Goal: Task Accomplishment & Management: Manage account settings

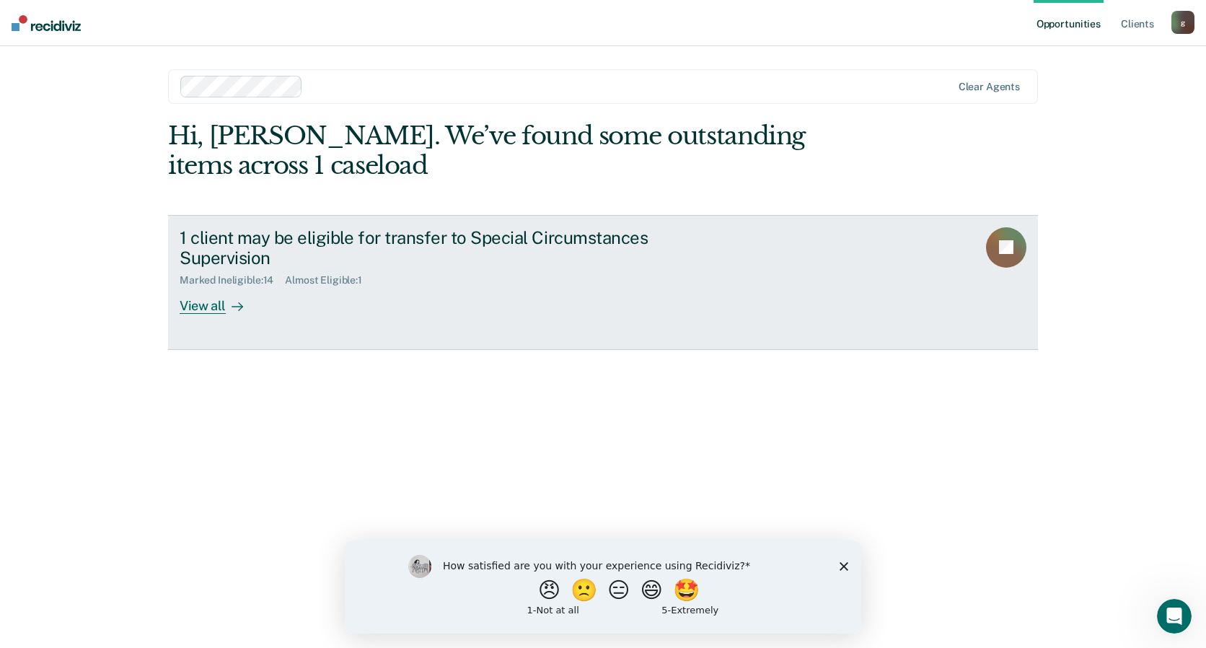
click at [211, 308] on div "View all" at bounding box center [220, 300] width 81 height 28
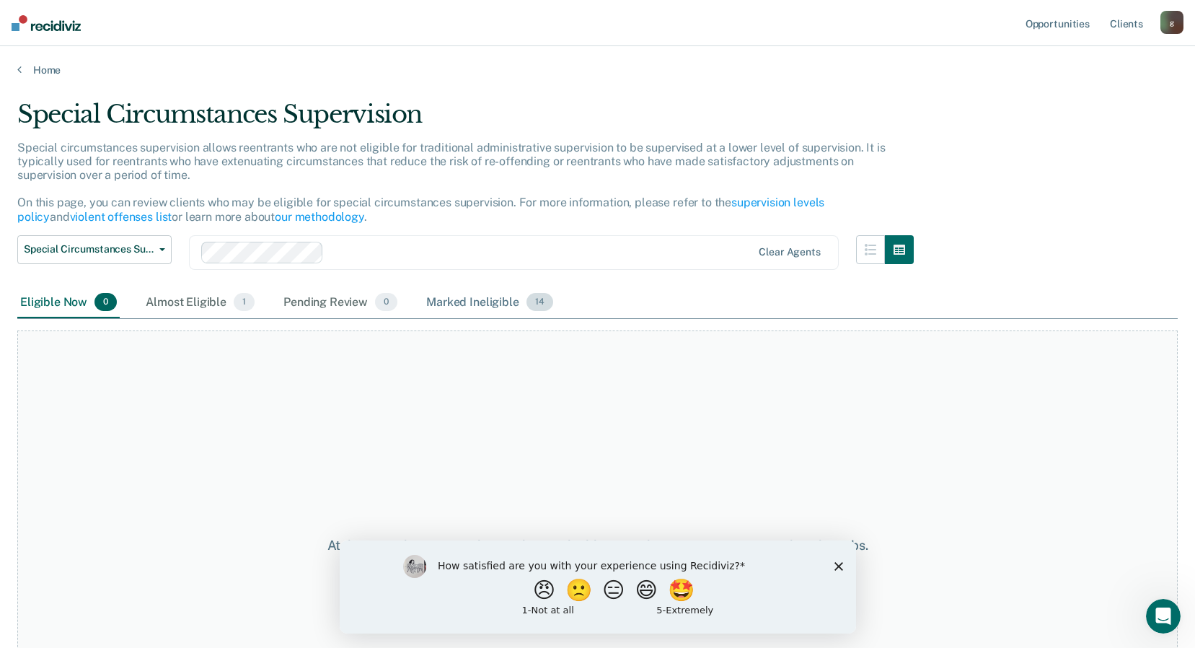
click at [527, 303] on span "14" at bounding box center [540, 302] width 27 height 19
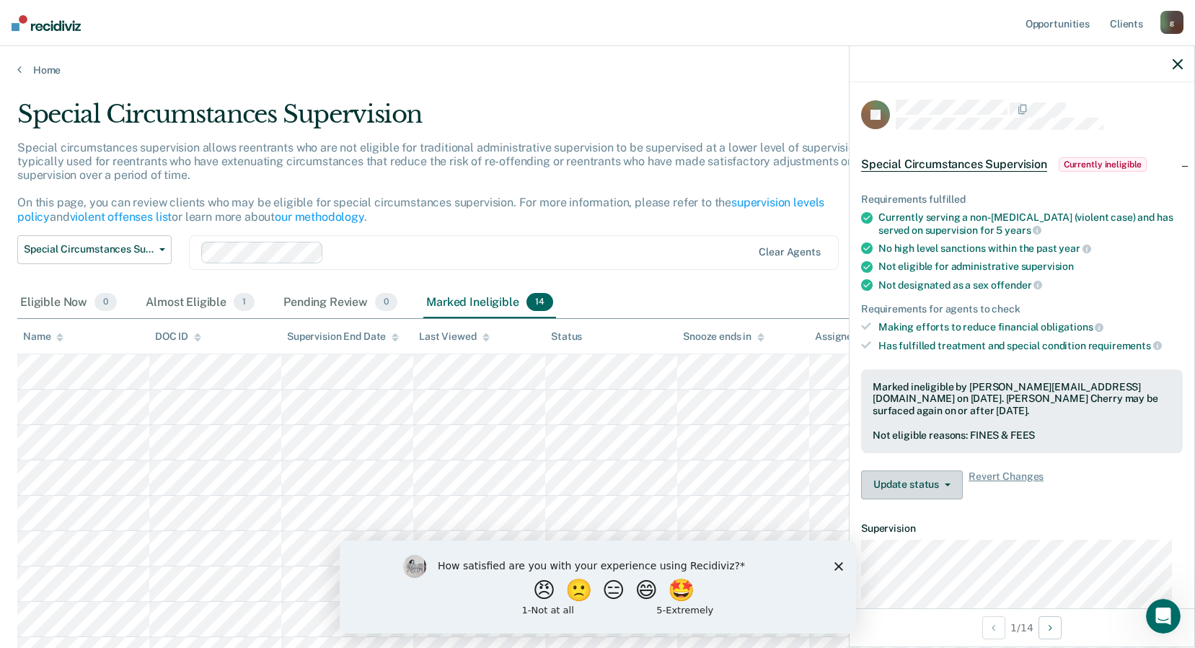
click at [946, 484] on icon "button" at bounding box center [948, 484] width 6 height 3
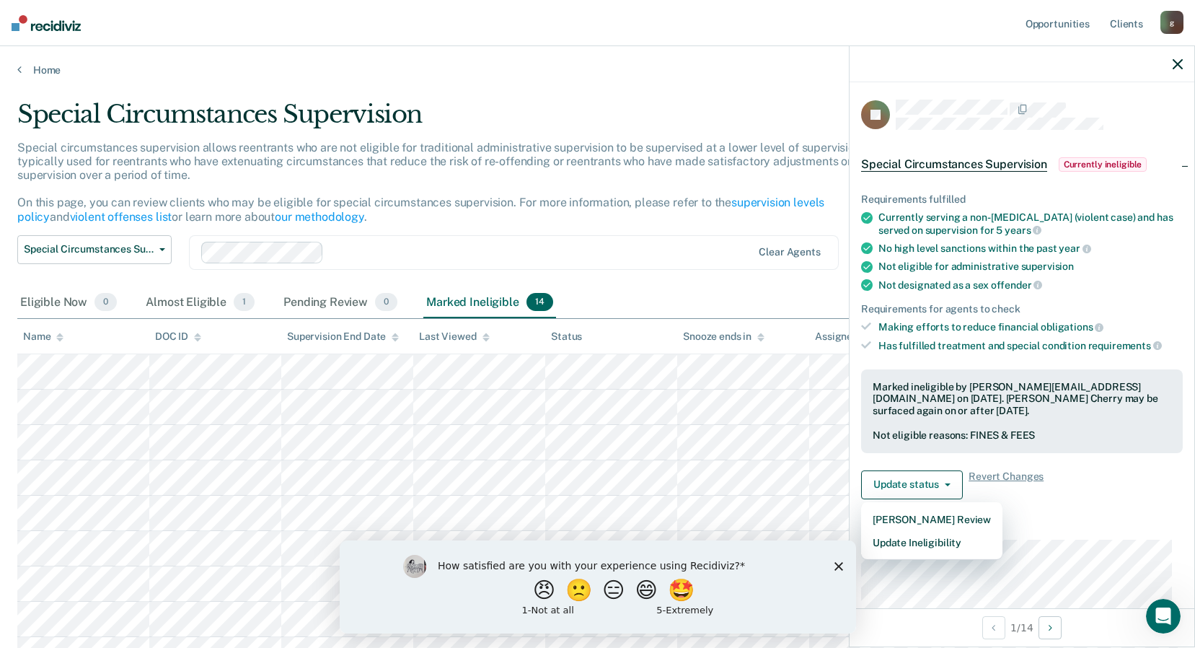
click at [745, 286] on div "Special Circumstances Supervision Administrative Supervision Special Circumstan…" at bounding box center [465, 261] width 897 height 52
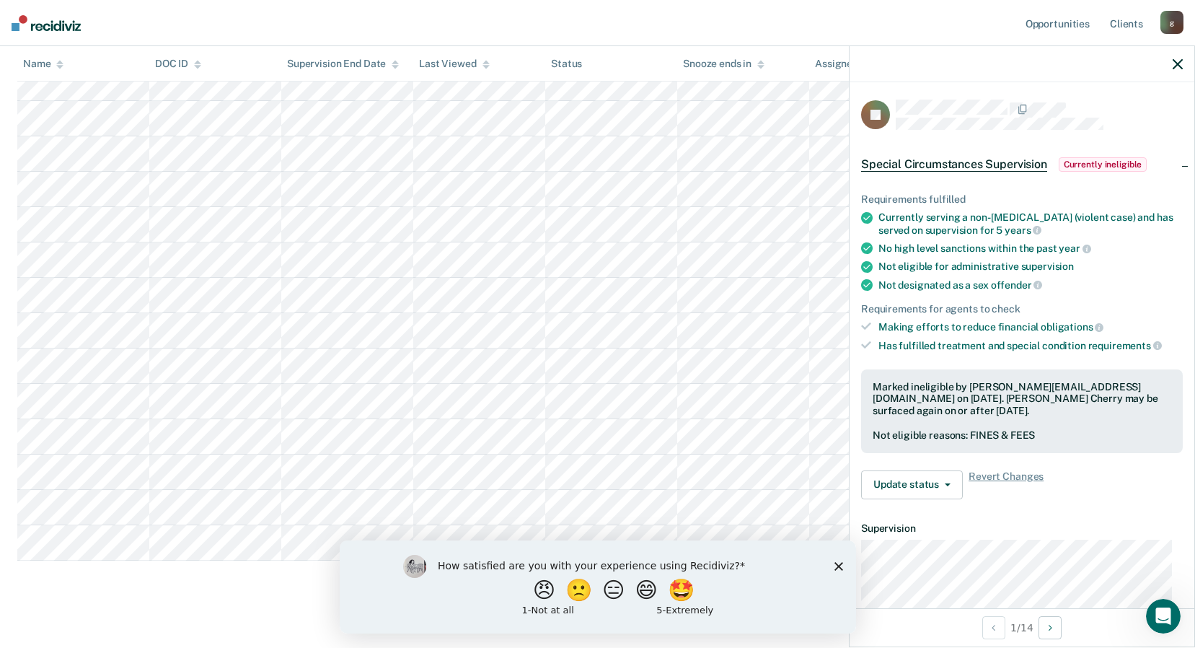
scroll to position [216, 0]
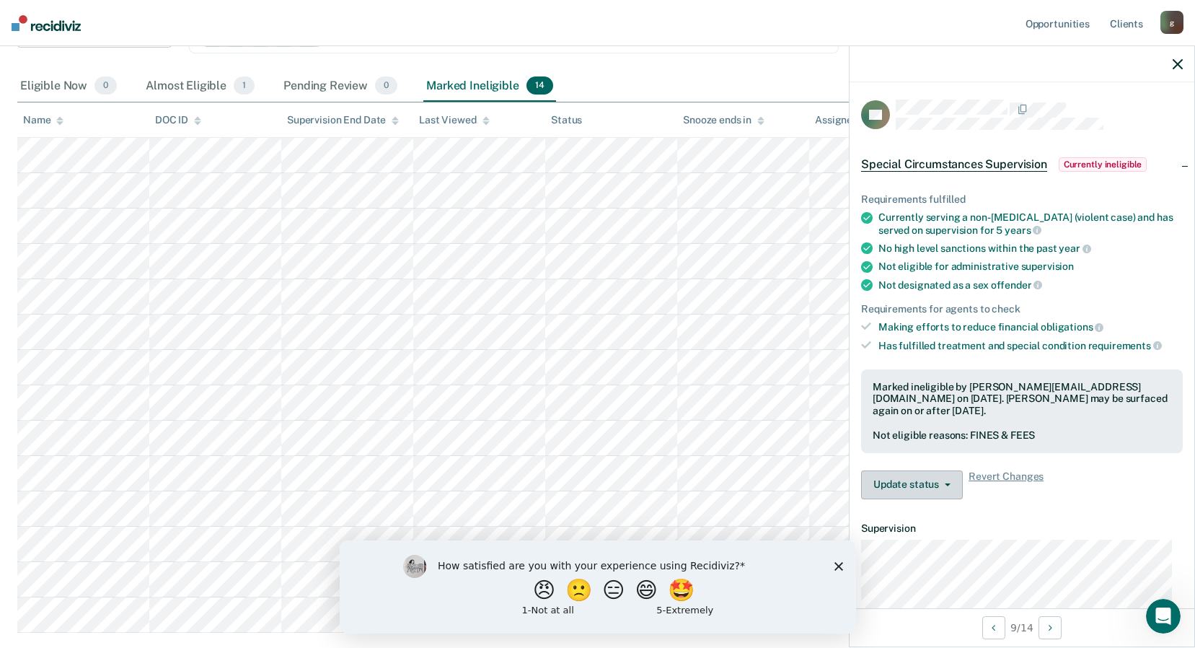
click at [947, 485] on button "Update status" at bounding box center [912, 484] width 102 height 29
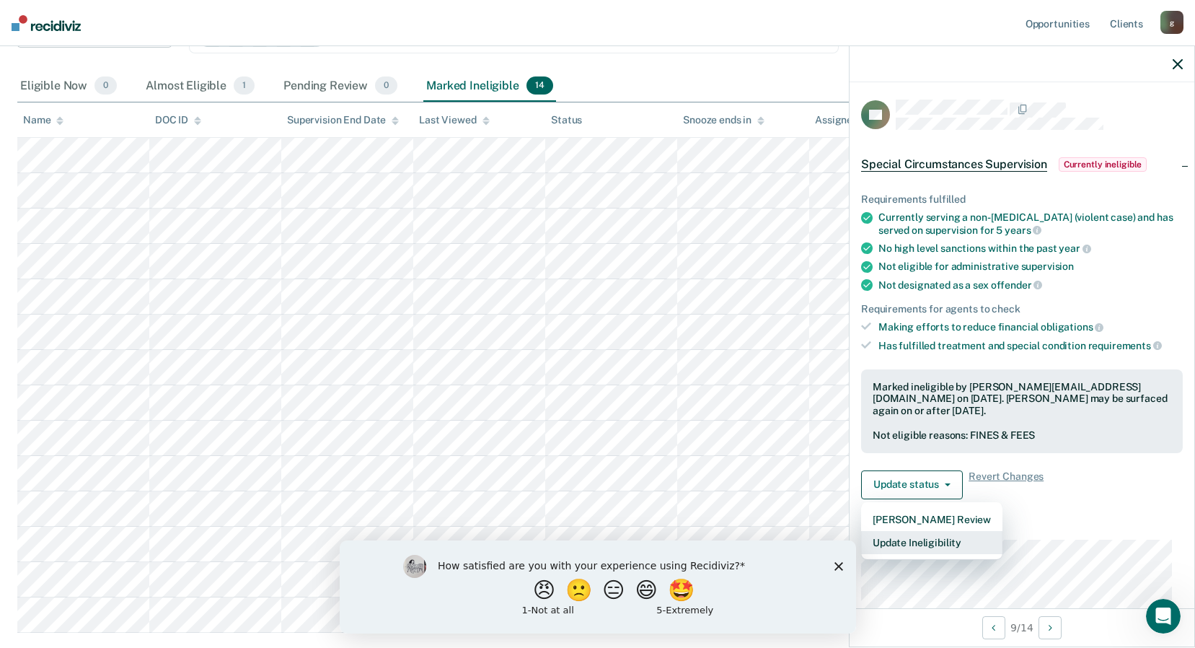
click at [931, 545] on button "Update Ineligibility" at bounding box center [931, 542] width 141 height 23
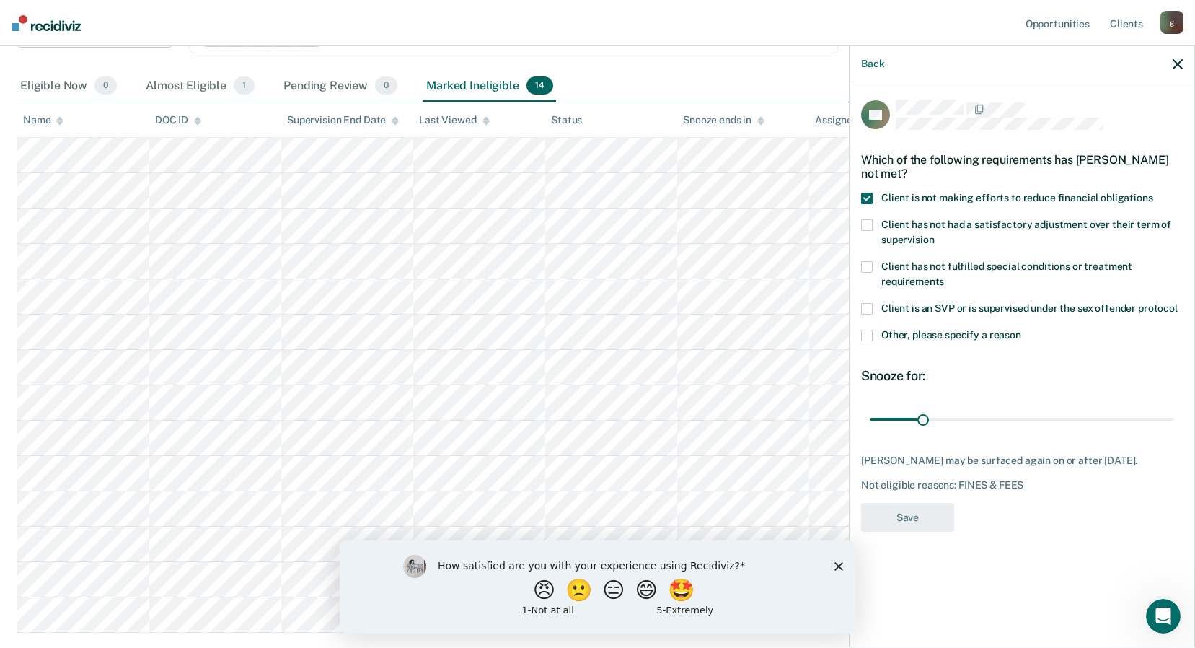
click at [1179, 63] on icon "button" at bounding box center [1178, 64] width 10 height 10
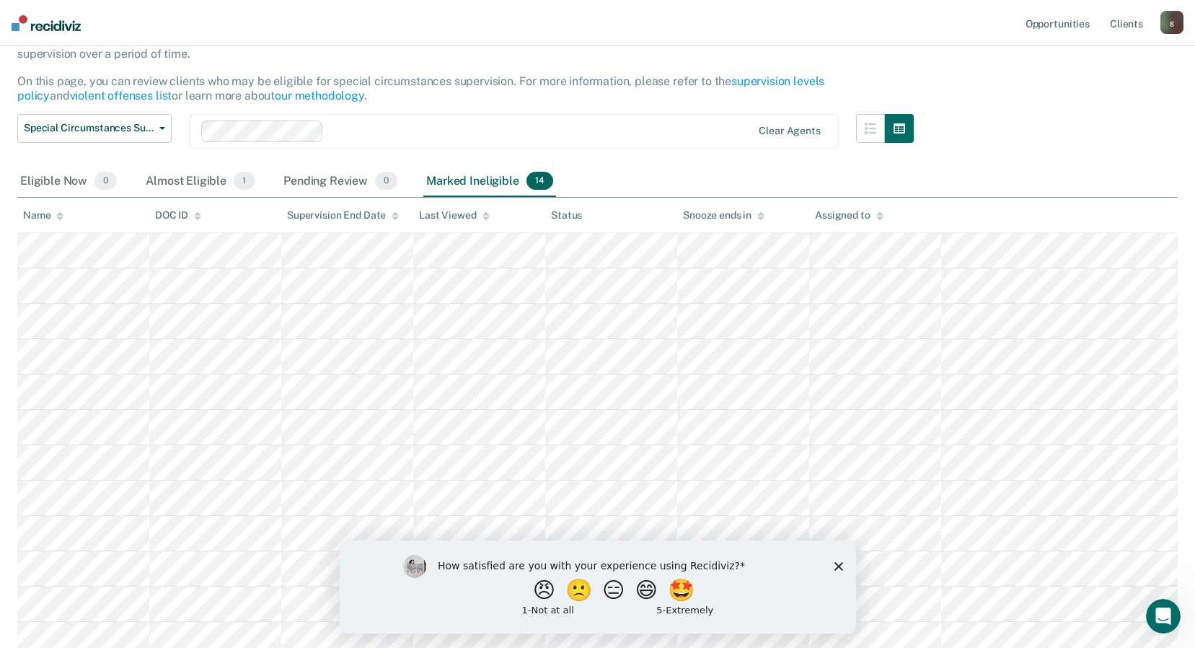
scroll to position [0, 0]
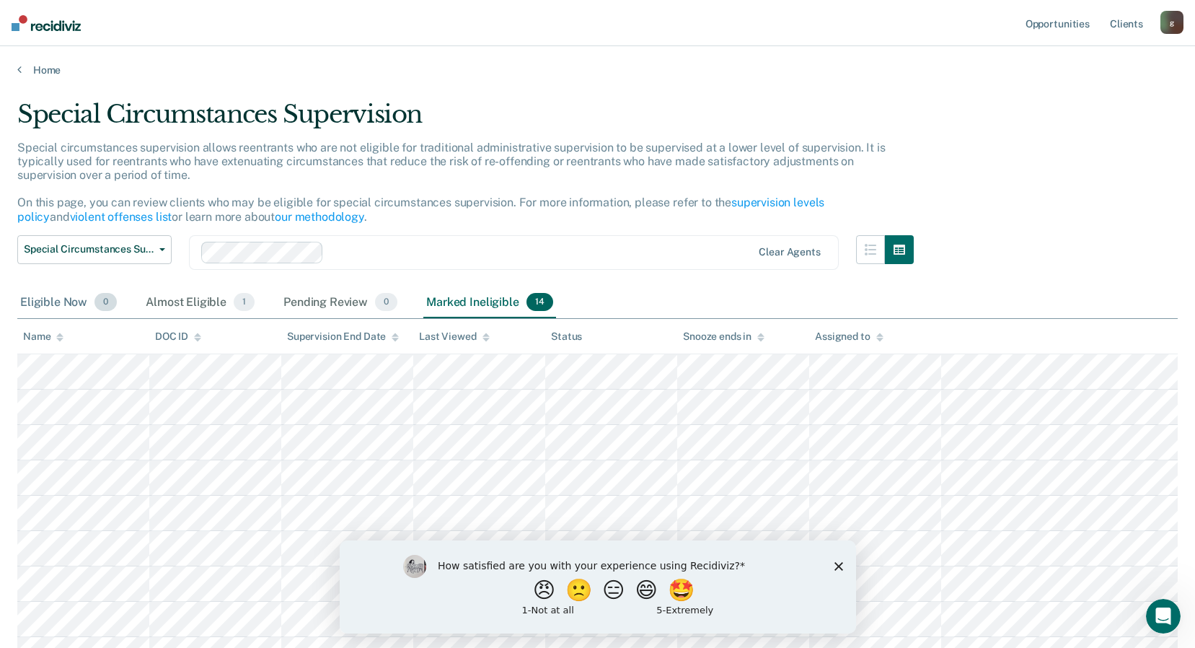
click at [41, 308] on div "Eligible Now 0" at bounding box center [68, 303] width 102 height 32
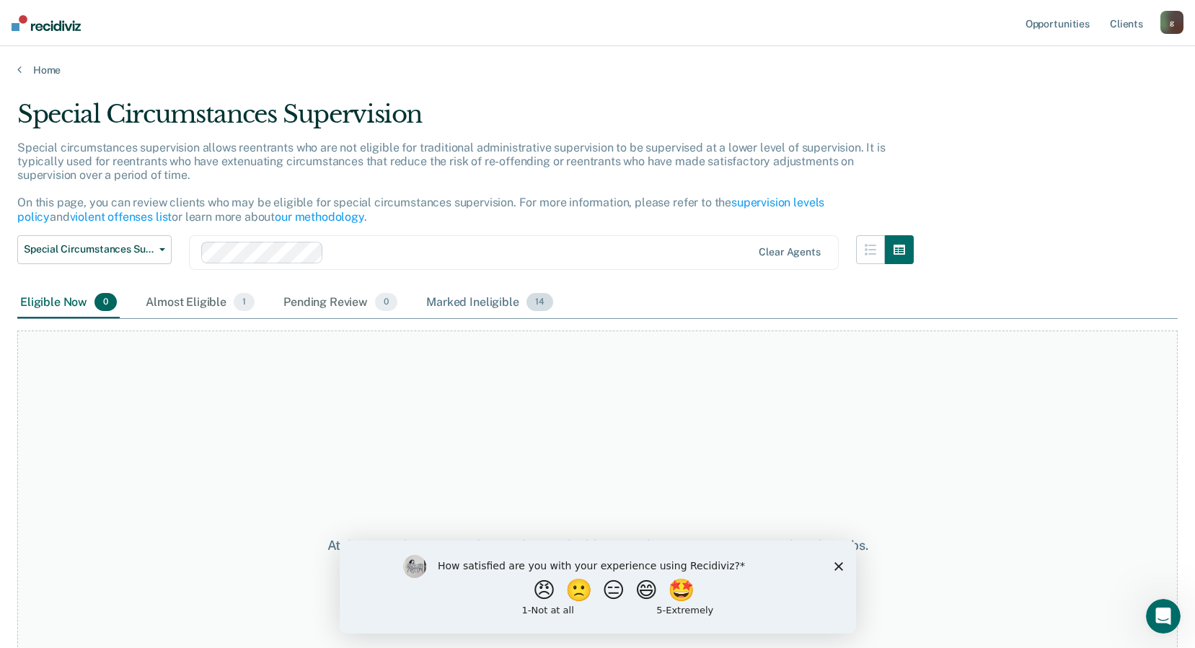
click at [507, 307] on div "Marked Ineligible 14" at bounding box center [490, 303] width 132 height 32
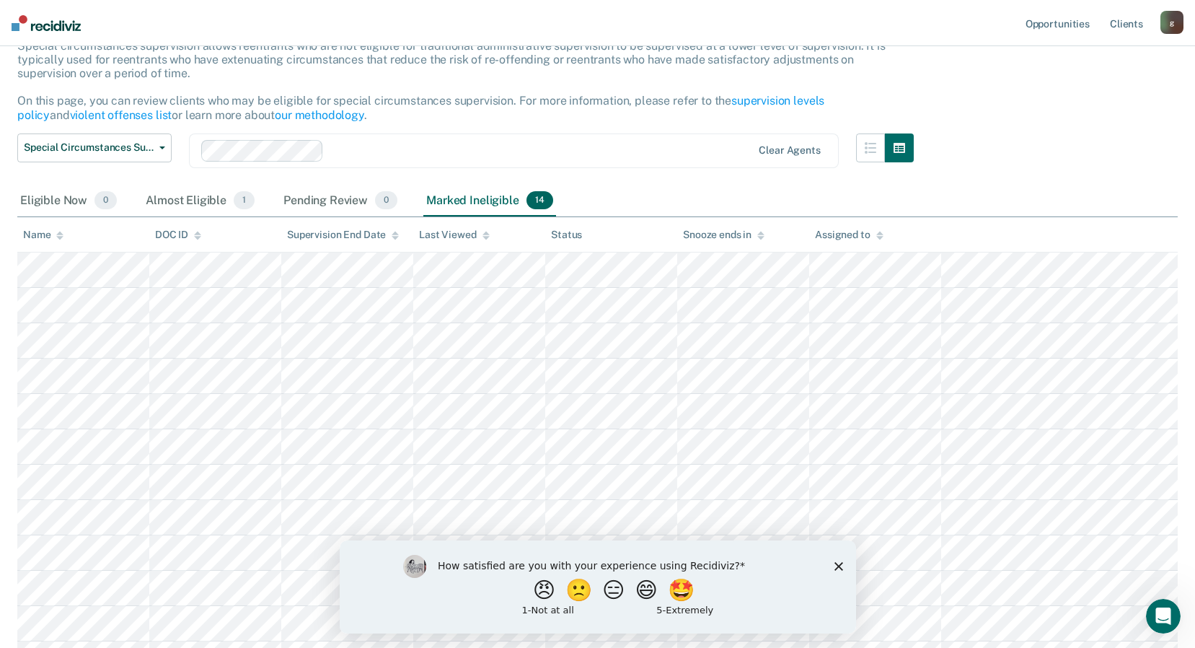
scroll to position [72, 0]
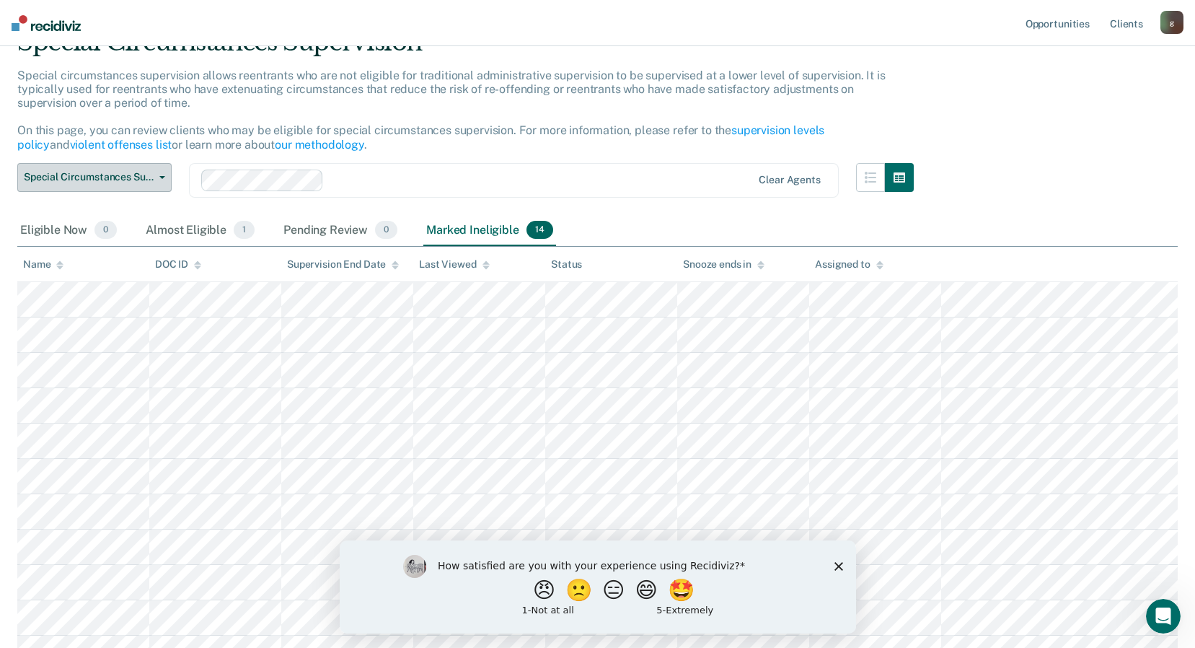
click at [110, 187] on button "Special Circumstances Supervision" at bounding box center [94, 177] width 154 height 29
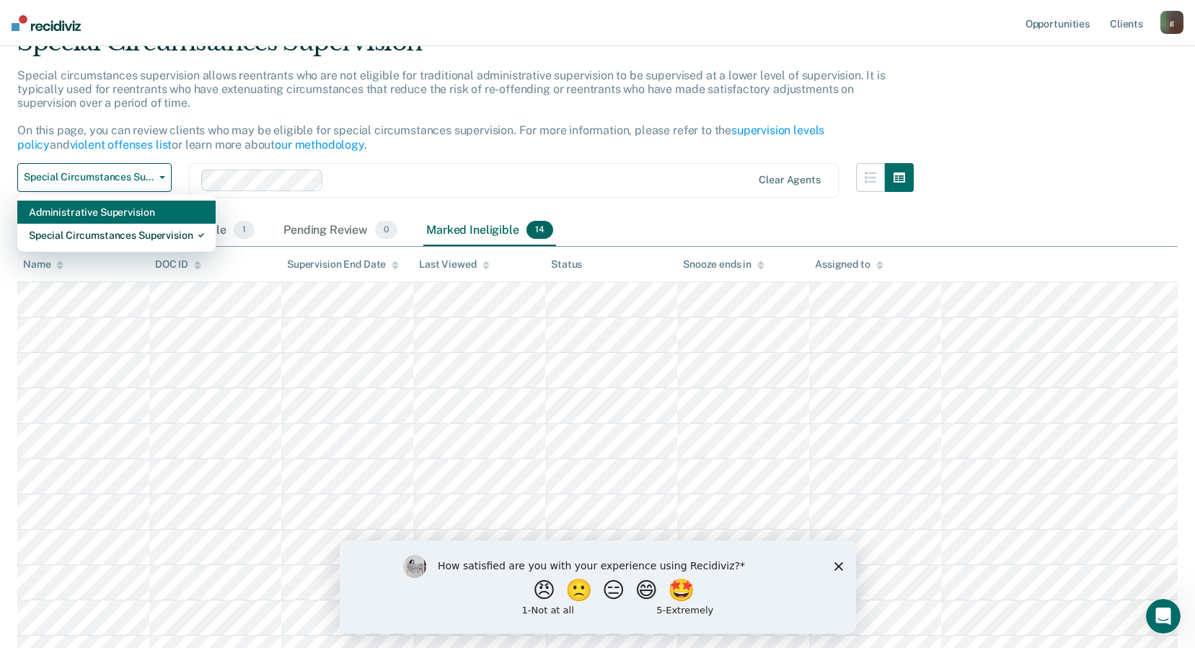
click at [116, 211] on div "Administrative Supervision" at bounding box center [116, 212] width 175 height 23
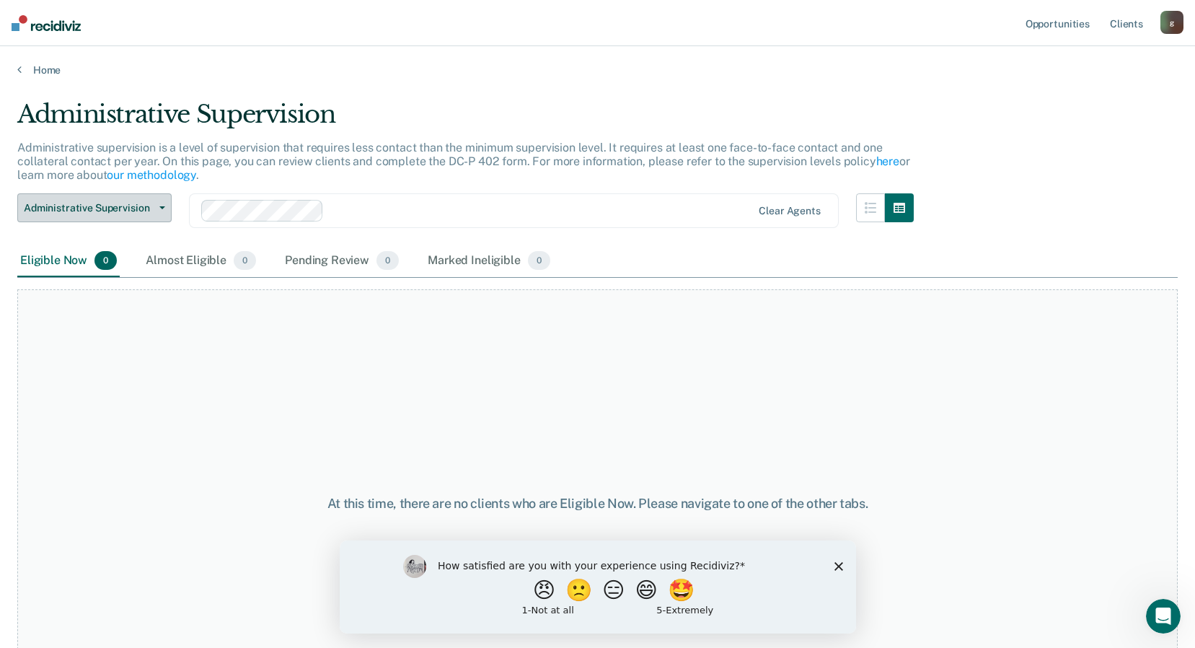
click at [126, 211] on span "Administrative Supervision" at bounding box center [89, 208] width 130 height 12
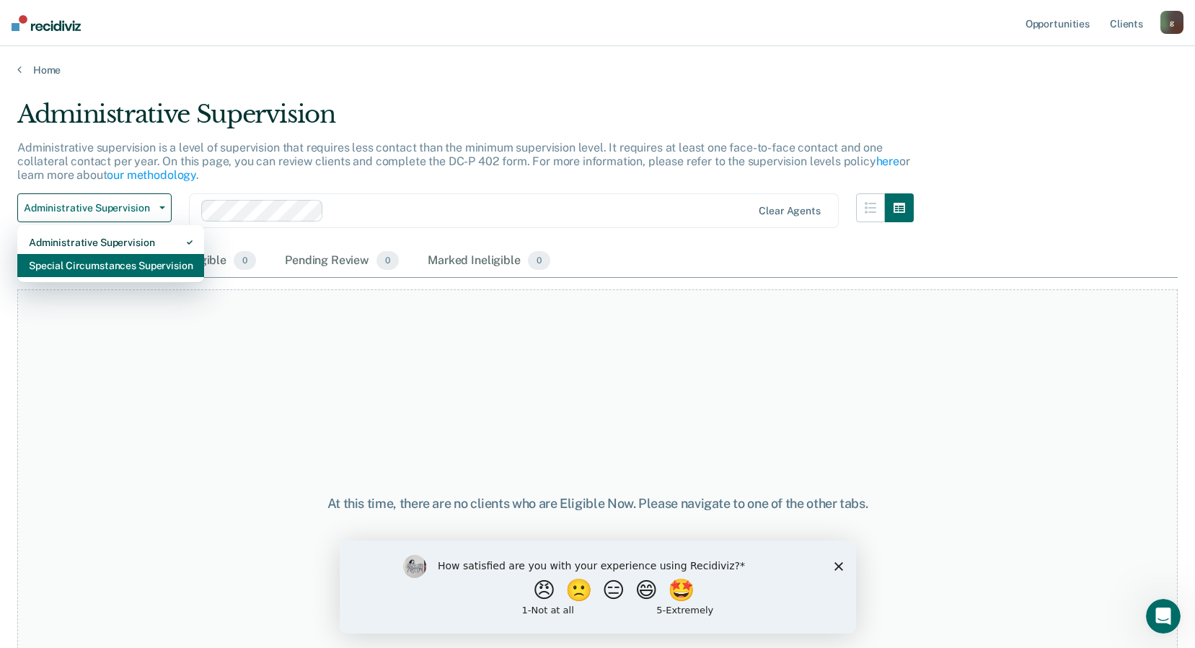
click at [102, 267] on div "Special Circumstances Supervision" at bounding box center [111, 265] width 164 height 23
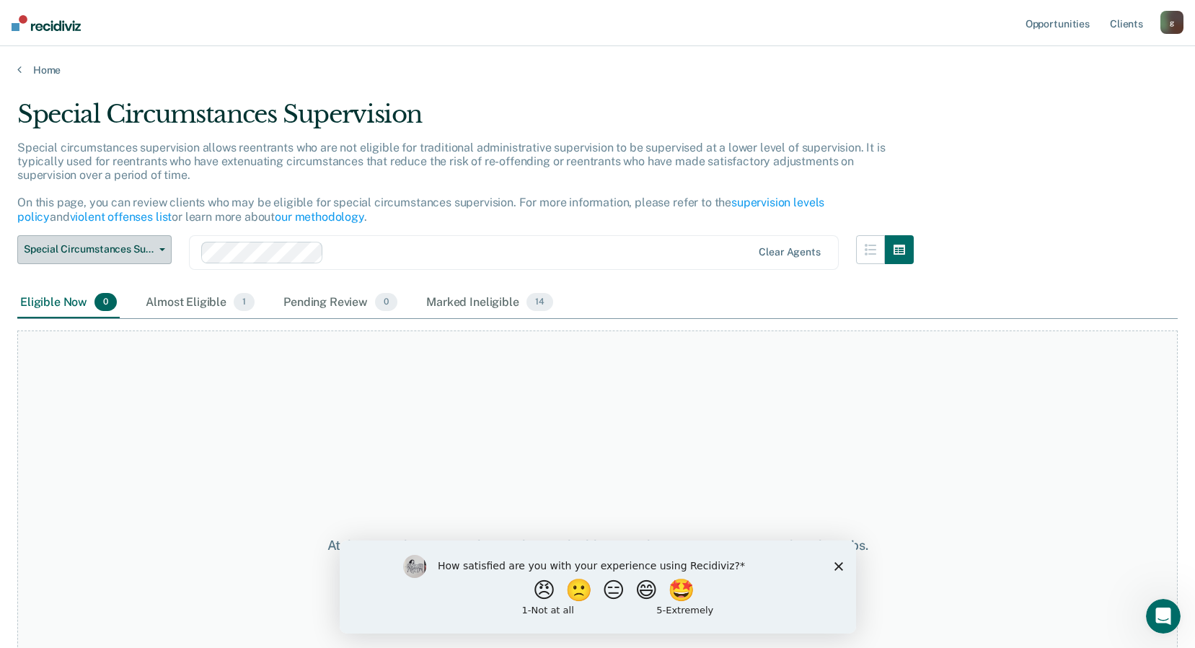
click at [123, 249] on span "Special Circumstances Supervision" at bounding box center [89, 249] width 130 height 12
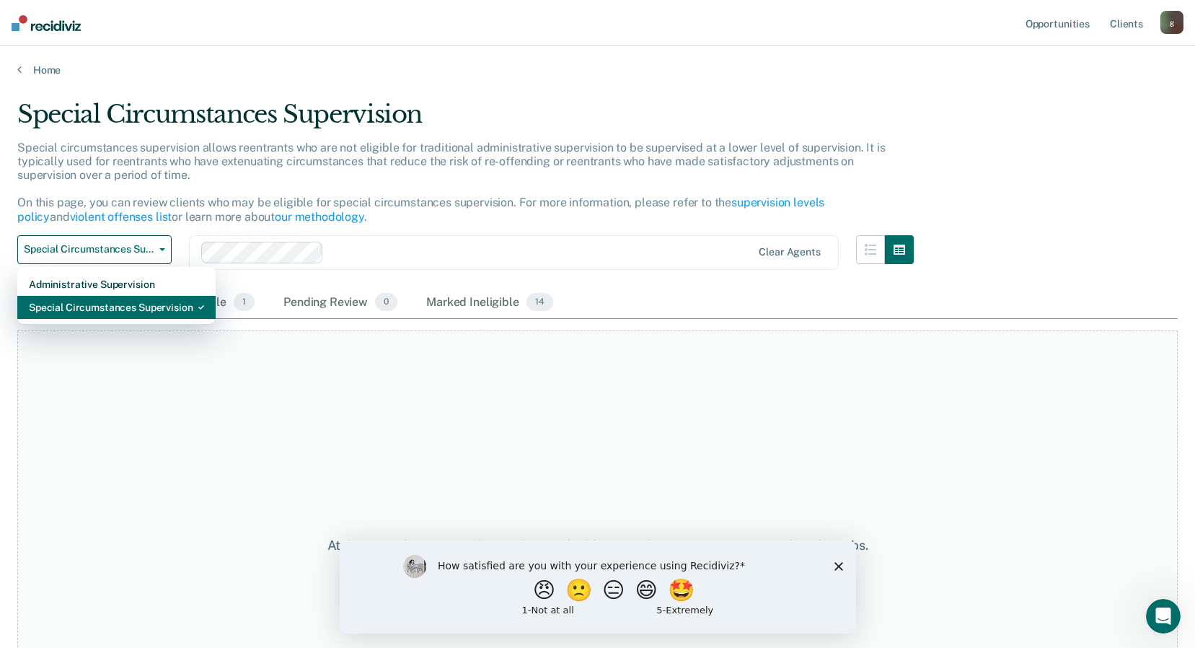
click at [104, 304] on div "Special Circumstances Supervision" at bounding box center [116, 307] width 175 height 23
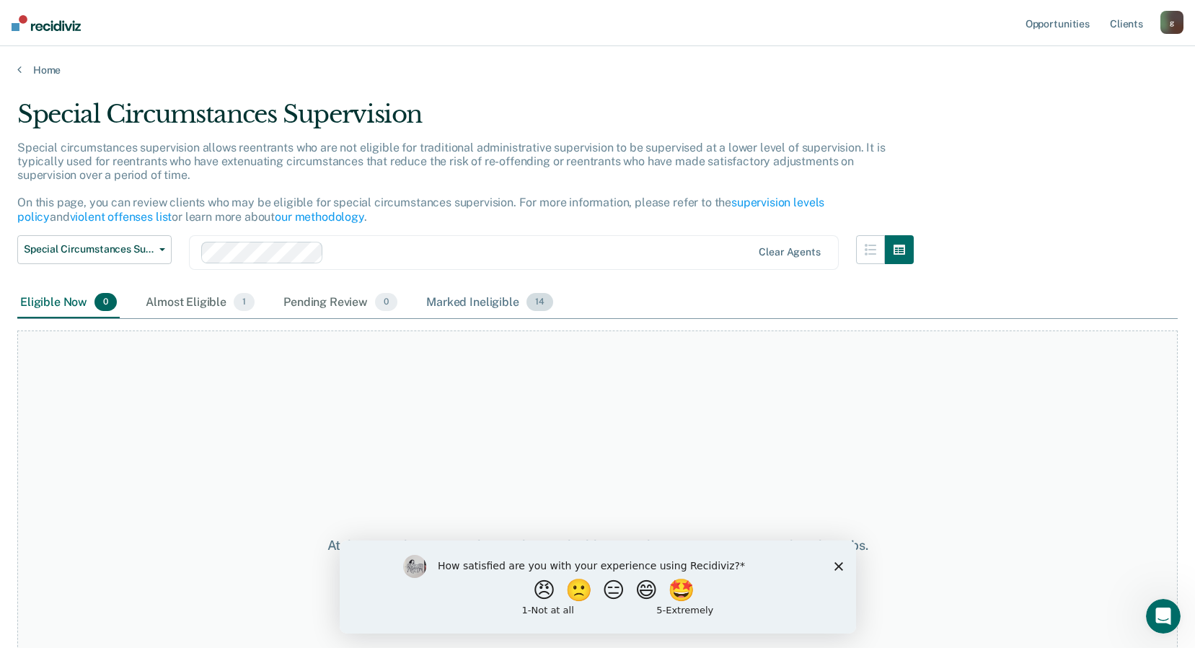
click at [455, 297] on div "Marked Ineligible 14" at bounding box center [490, 303] width 132 height 32
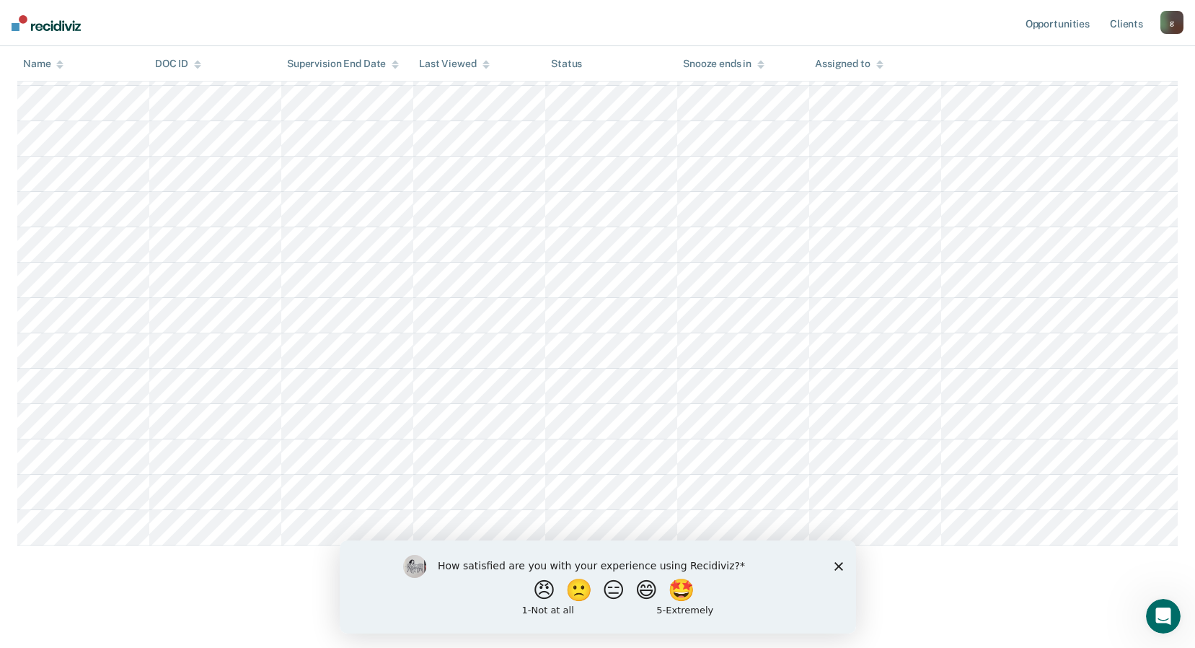
scroll to position [305, 0]
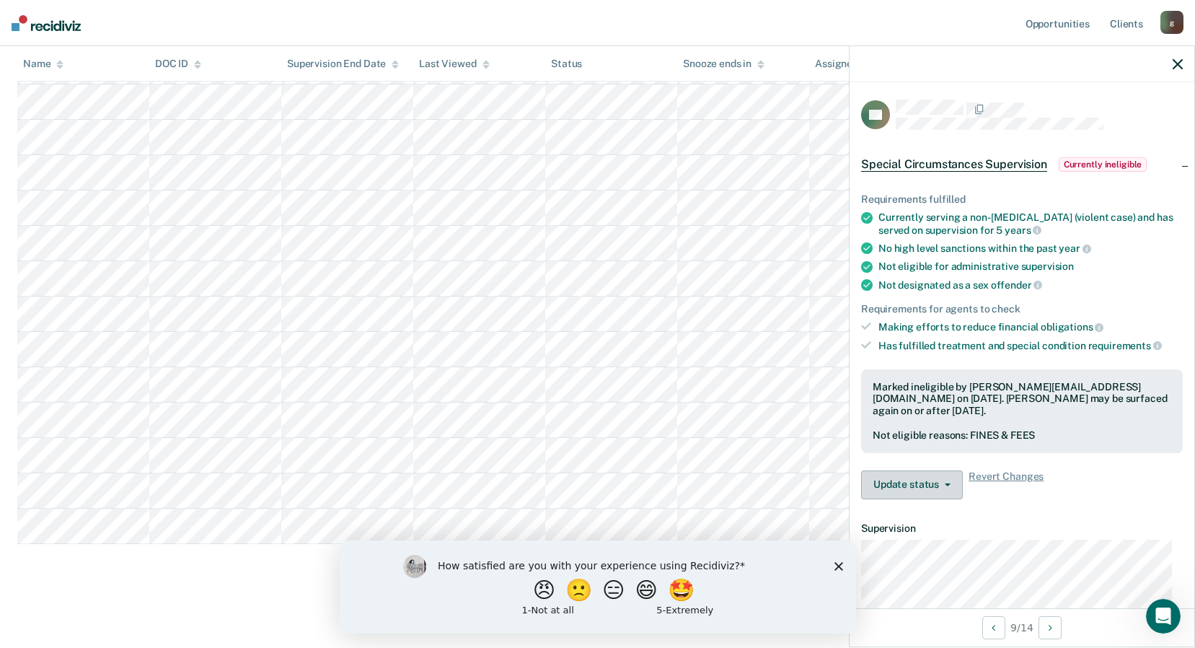
click at [939, 483] on span "button" at bounding box center [945, 484] width 12 height 3
click at [1036, 475] on span "Revert Changes" at bounding box center [1006, 484] width 75 height 29
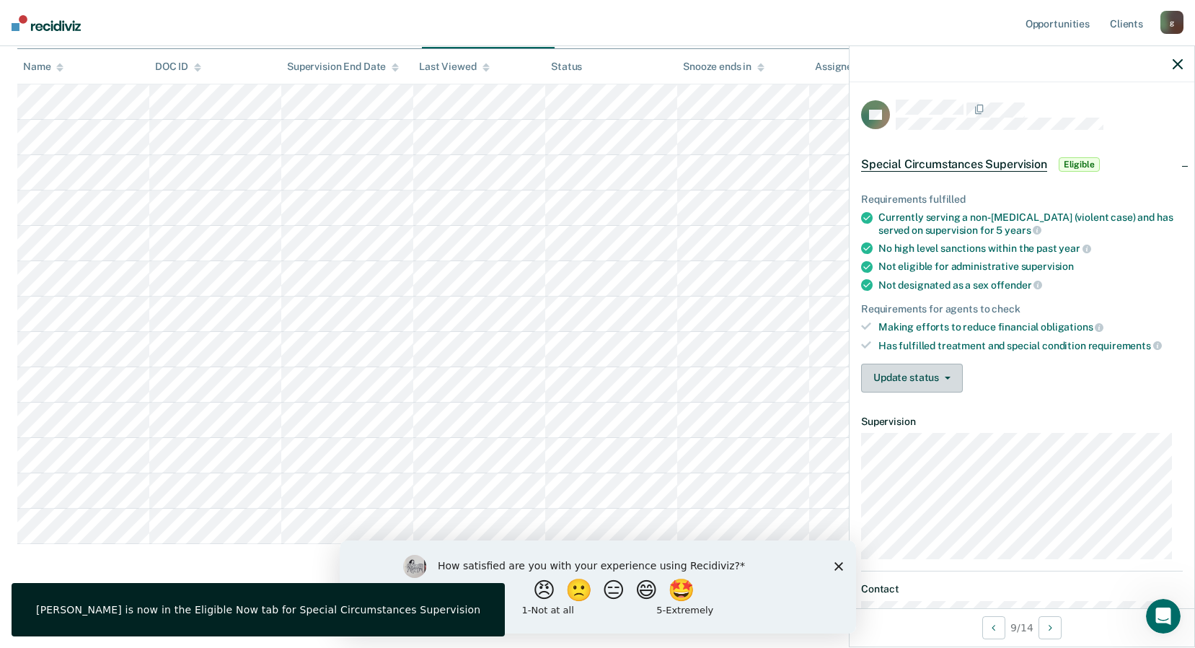
click at [934, 375] on button "Update status" at bounding box center [912, 378] width 102 height 29
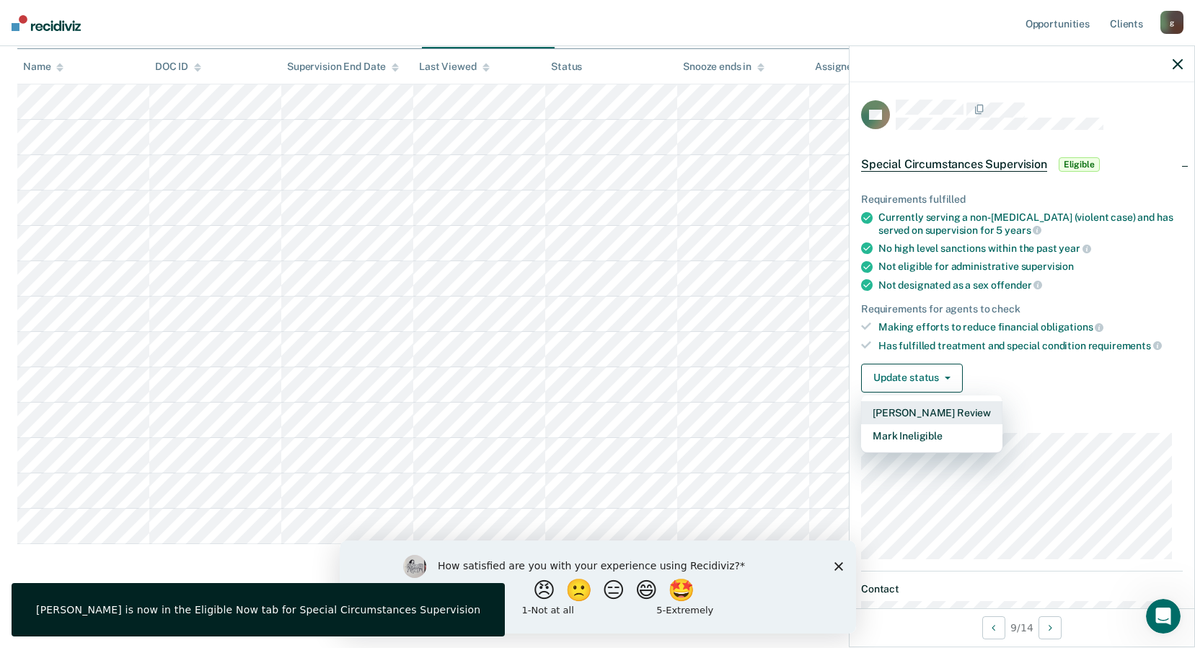
click at [934, 411] on button "[PERSON_NAME] Review" at bounding box center [931, 412] width 141 height 23
